Goal: Information Seeking & Learning: Learn about a topic

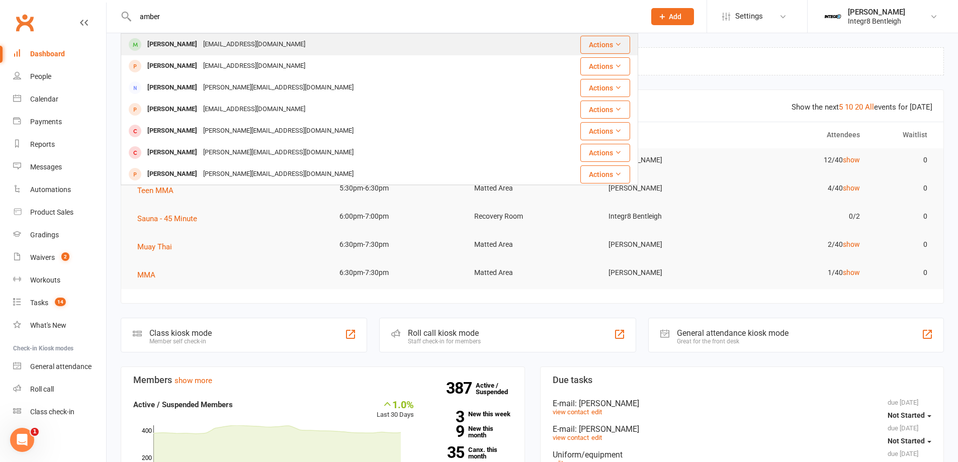
type input "amber"
click at [182, 44] on div "[PERSON_NAME]" at bounding box center [172, 44] width 56 height 15
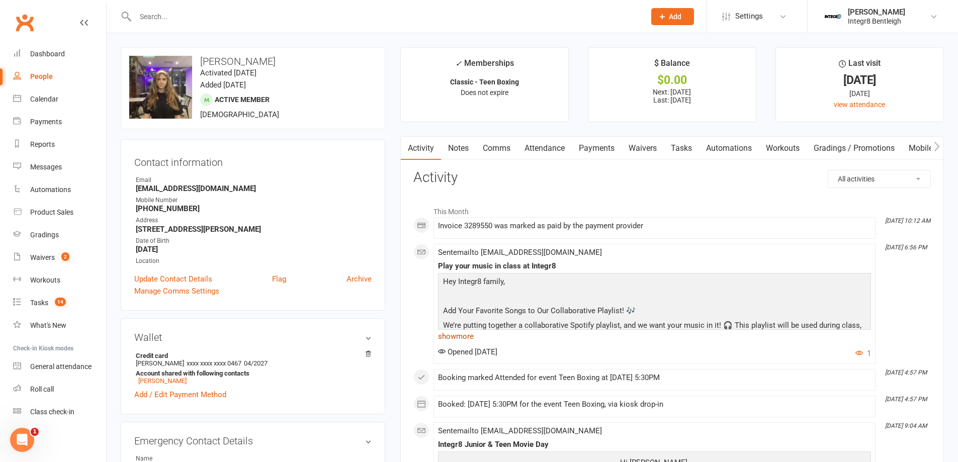
click at [470, 341] on link "show more" at bounding box center [654, 336] width 433 height 14
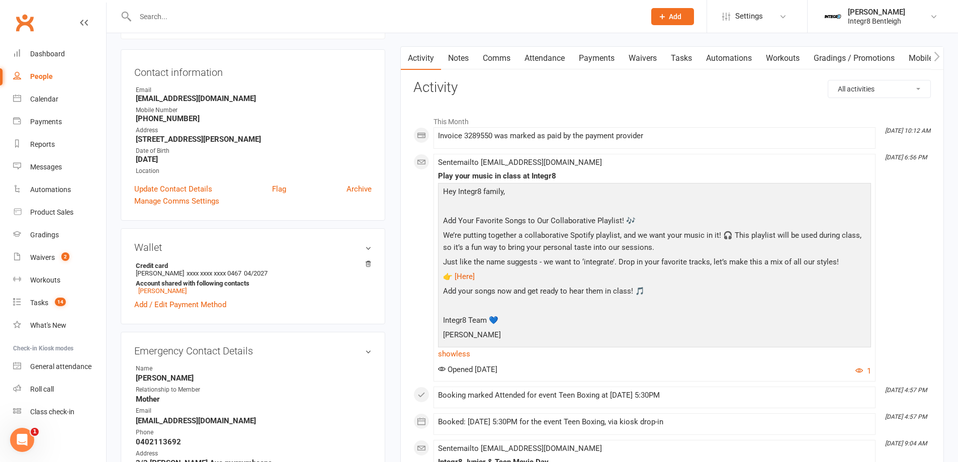
scroll to position [101, 0]
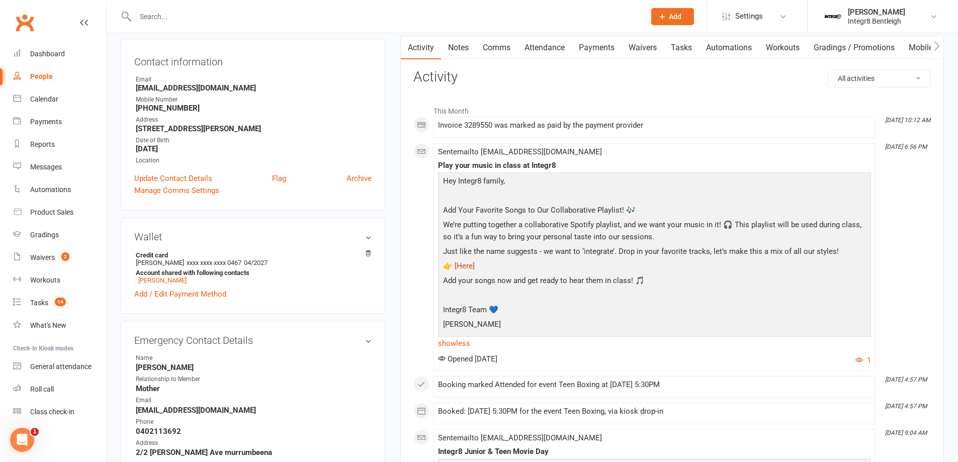
click at [461, 264] on link "👉 [Here]" at bounding box center [459, 266] width 32 height 9
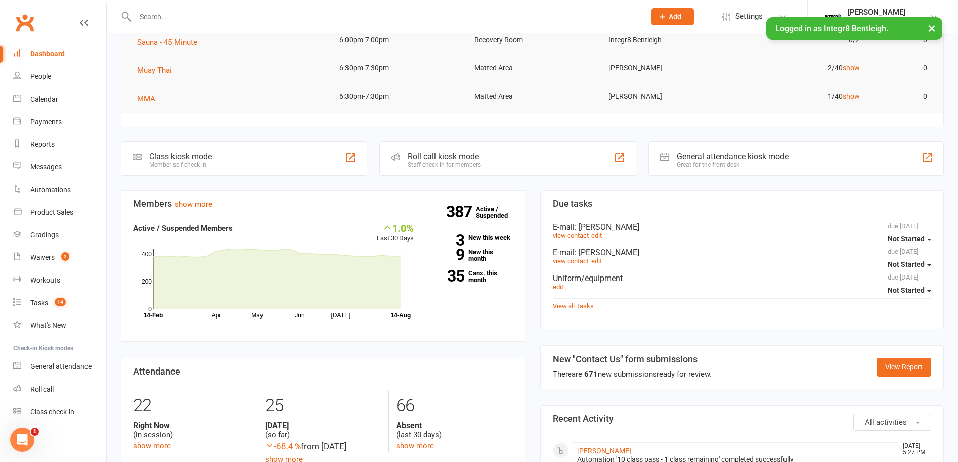
scroll to position [201, 0]
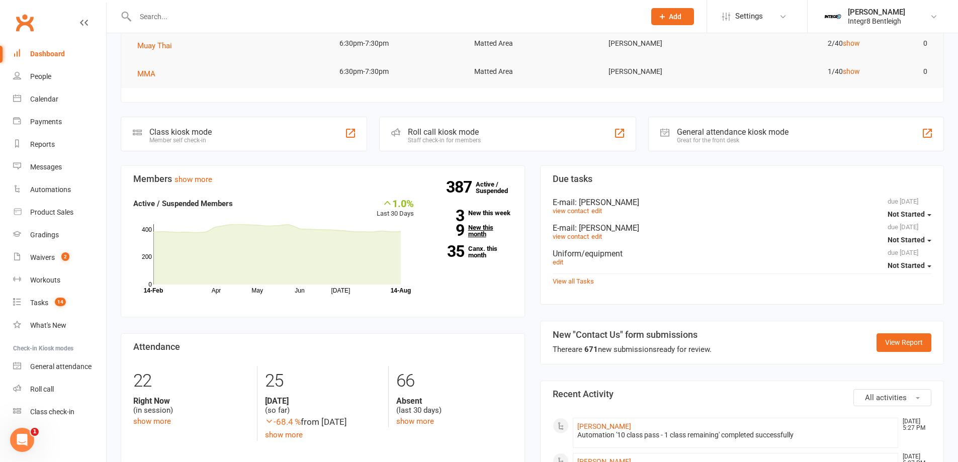
click at [474, 225] on link "9 New this month" at bounding box center [470, 230] width 83 height 13
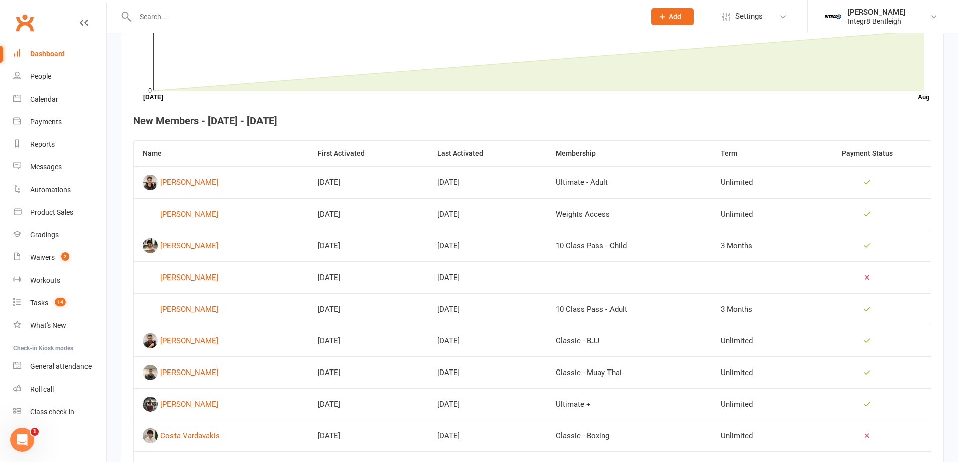
scroll to position [375, 0]
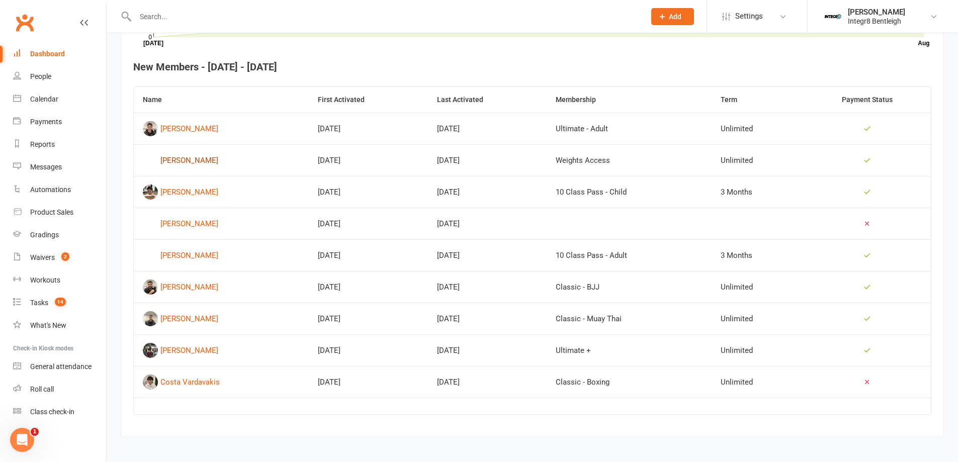
click at [166, 162] on div "Mounika Bobbala" at bounding box center [189, 160] width 58 height 15
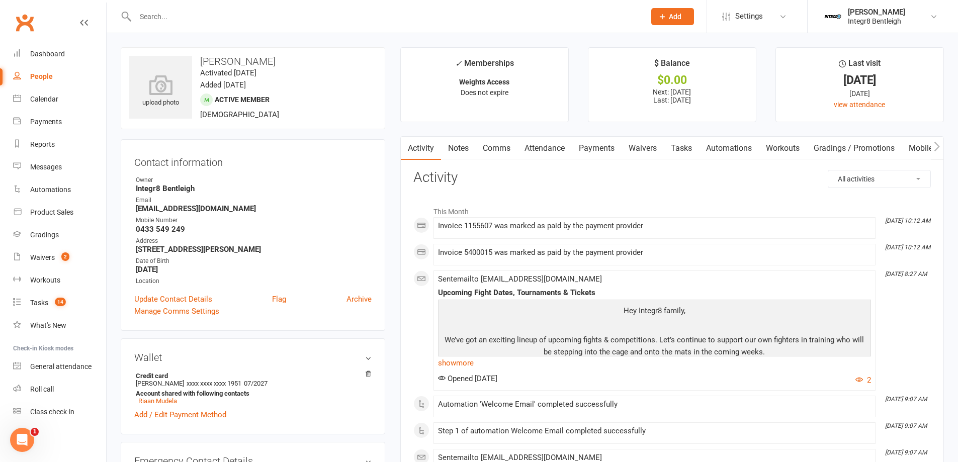
click at [455, 144] on link "Notes" at bounding box center [458, 148] width 35 height 23
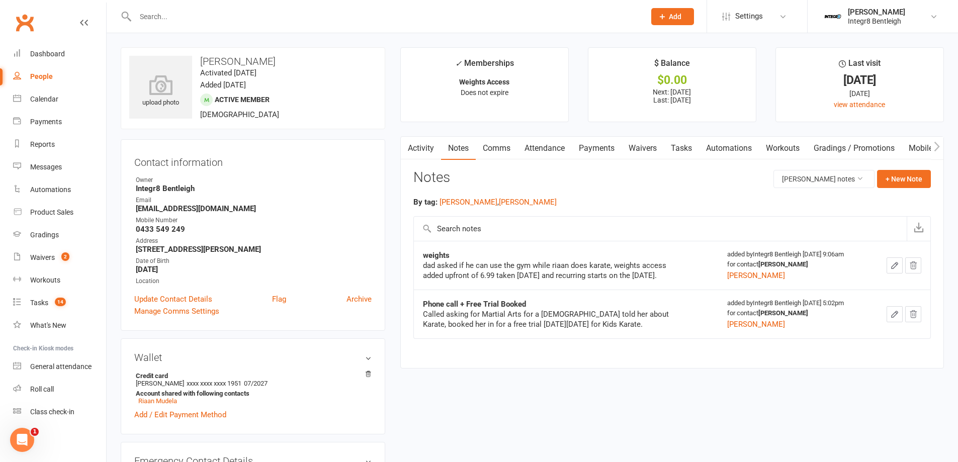
click at [36, 71] on link "People" at bounding box center [59, 76] width 93 height 23
select select "100"
